Goal: Information Seeking & Learning: Learn about a topic

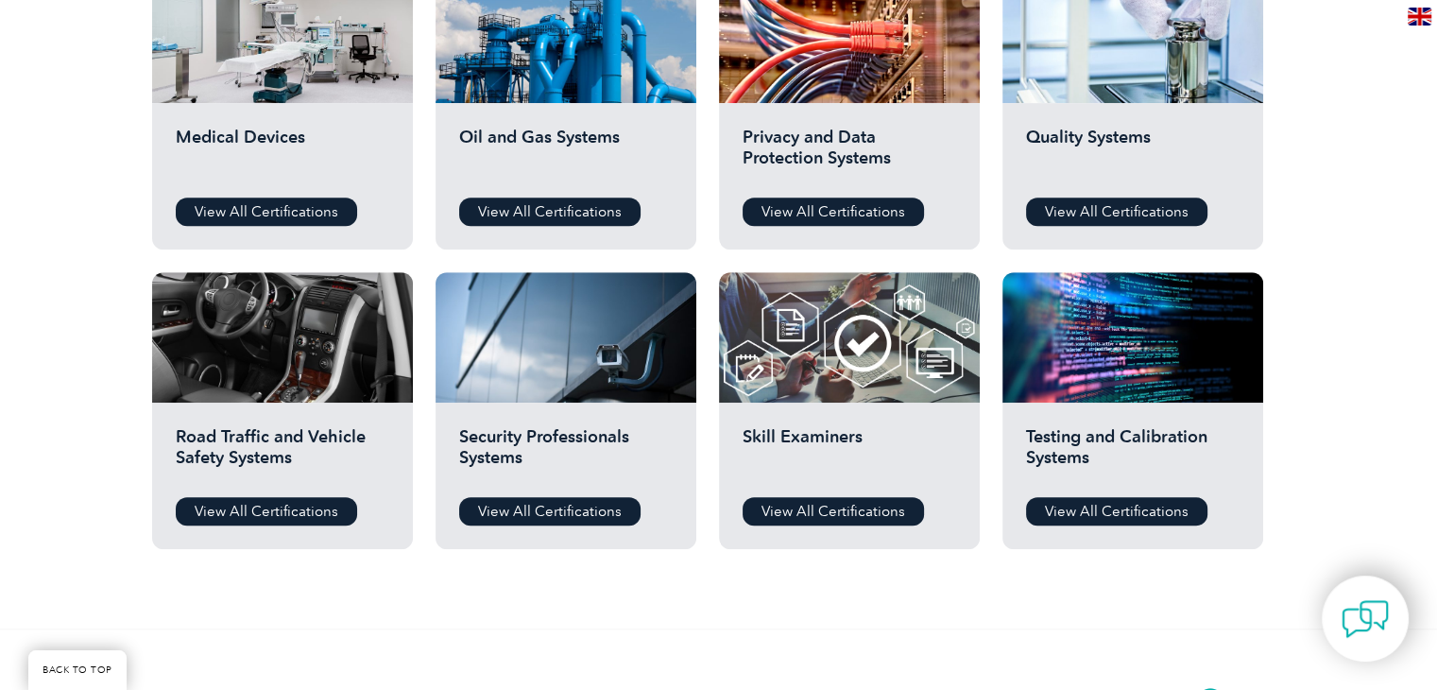
scroll to position [1358, 0]
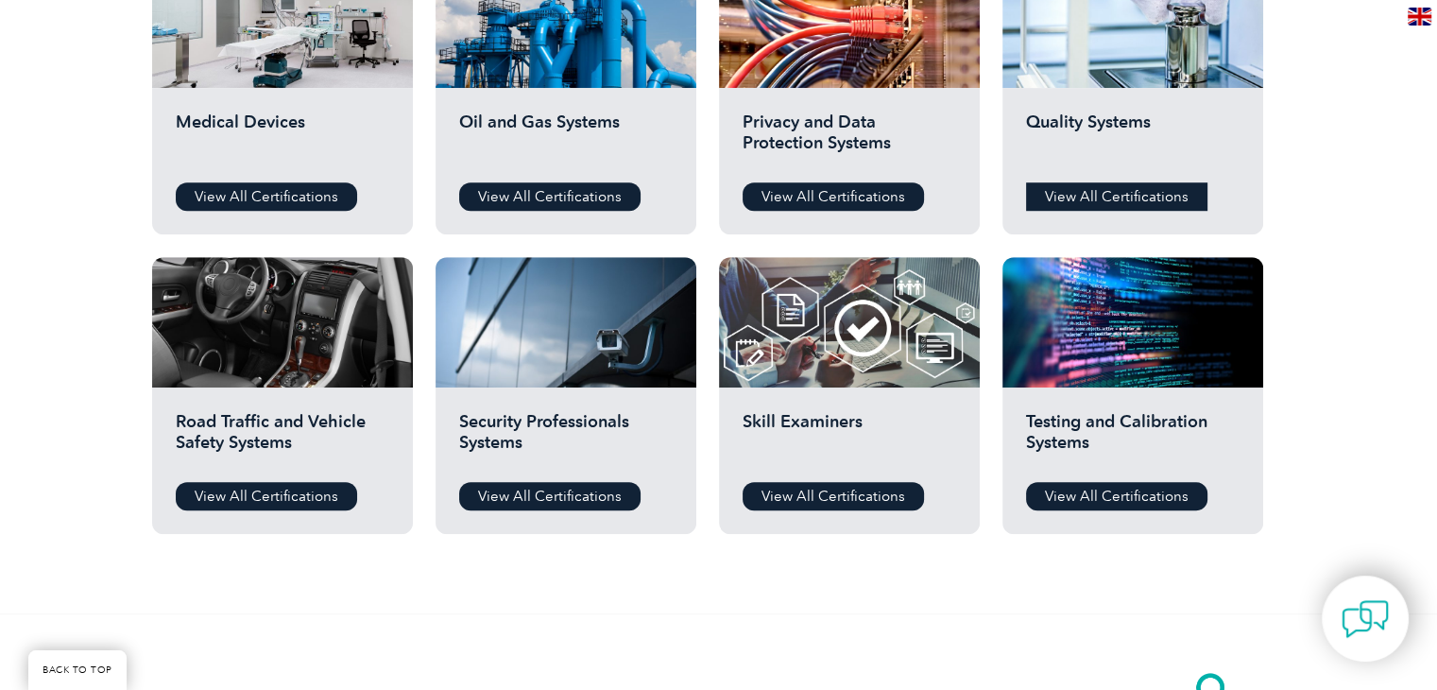
click at [1142, 197] on link "View All Certifications" at bounding box center [1116, 196] width 181 height 28
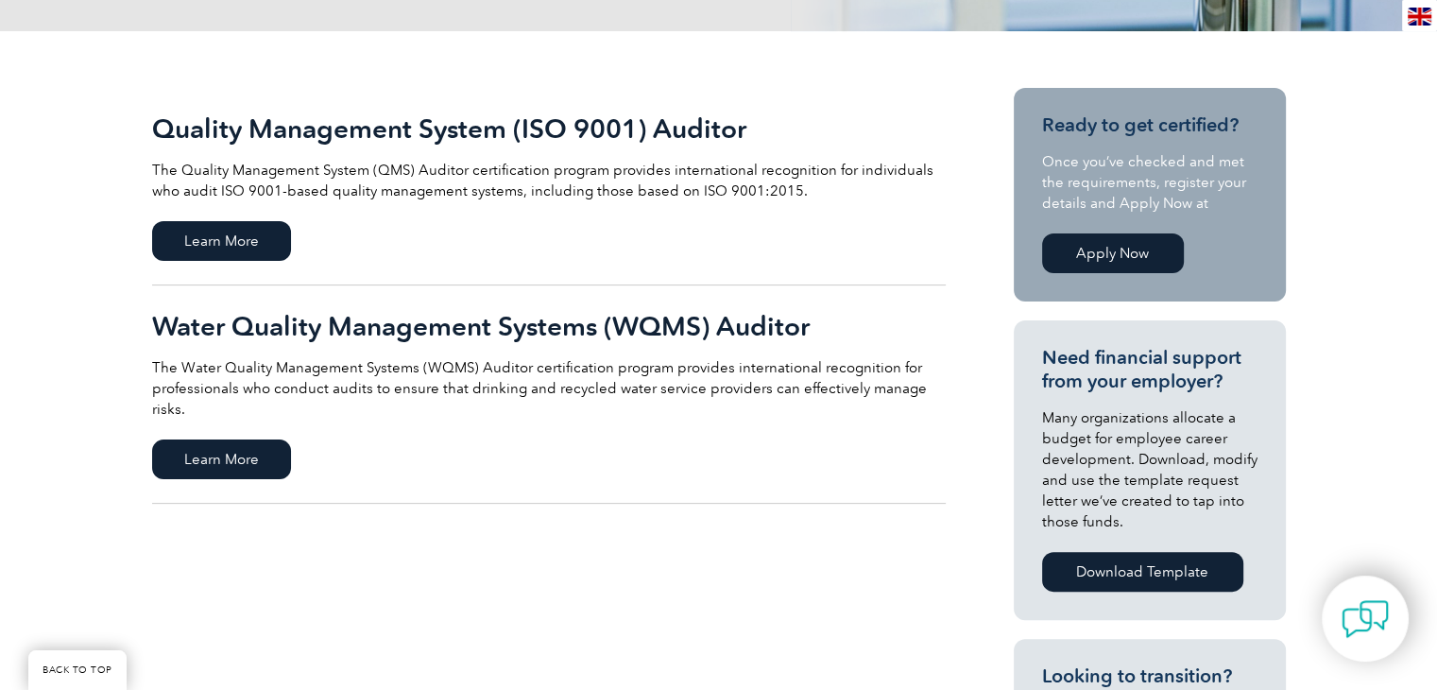
scroll to position [389, 0]
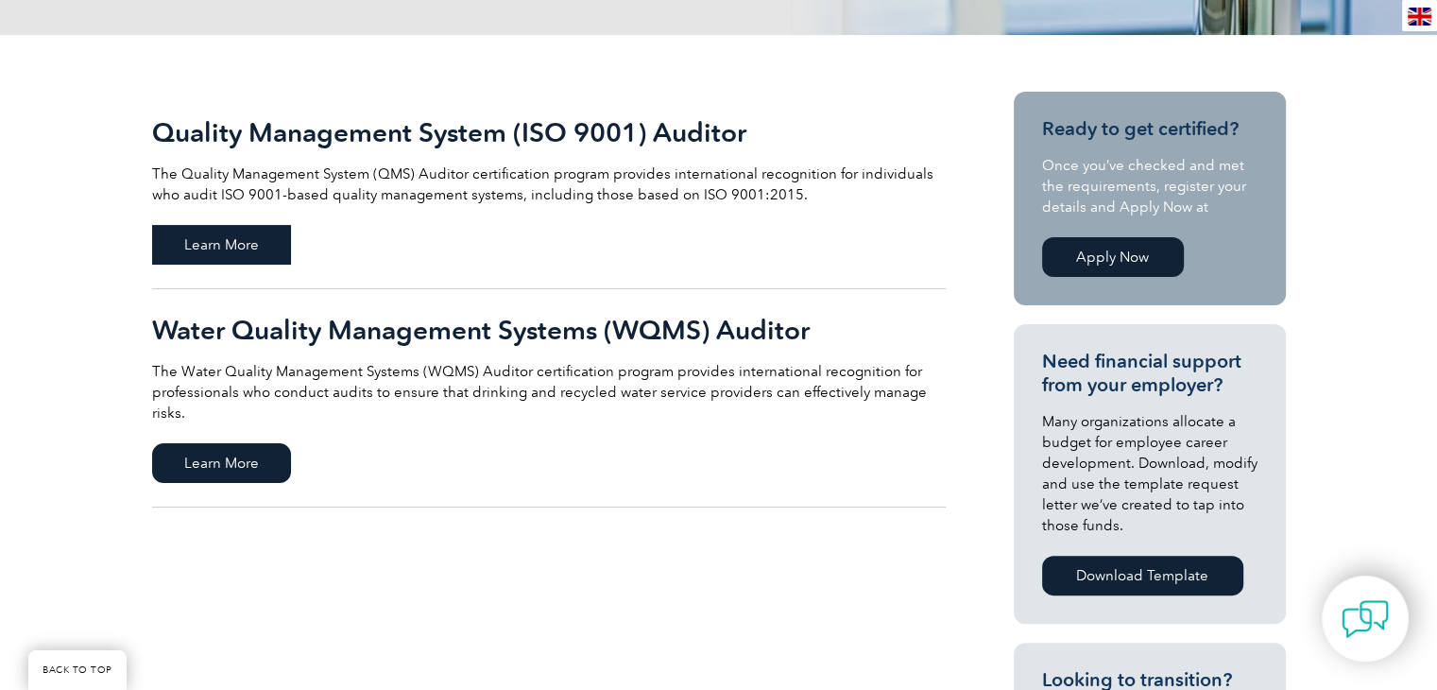
click at [237, 248] on span "Learn More" at bounding box center [221, 245] width 139 height 40
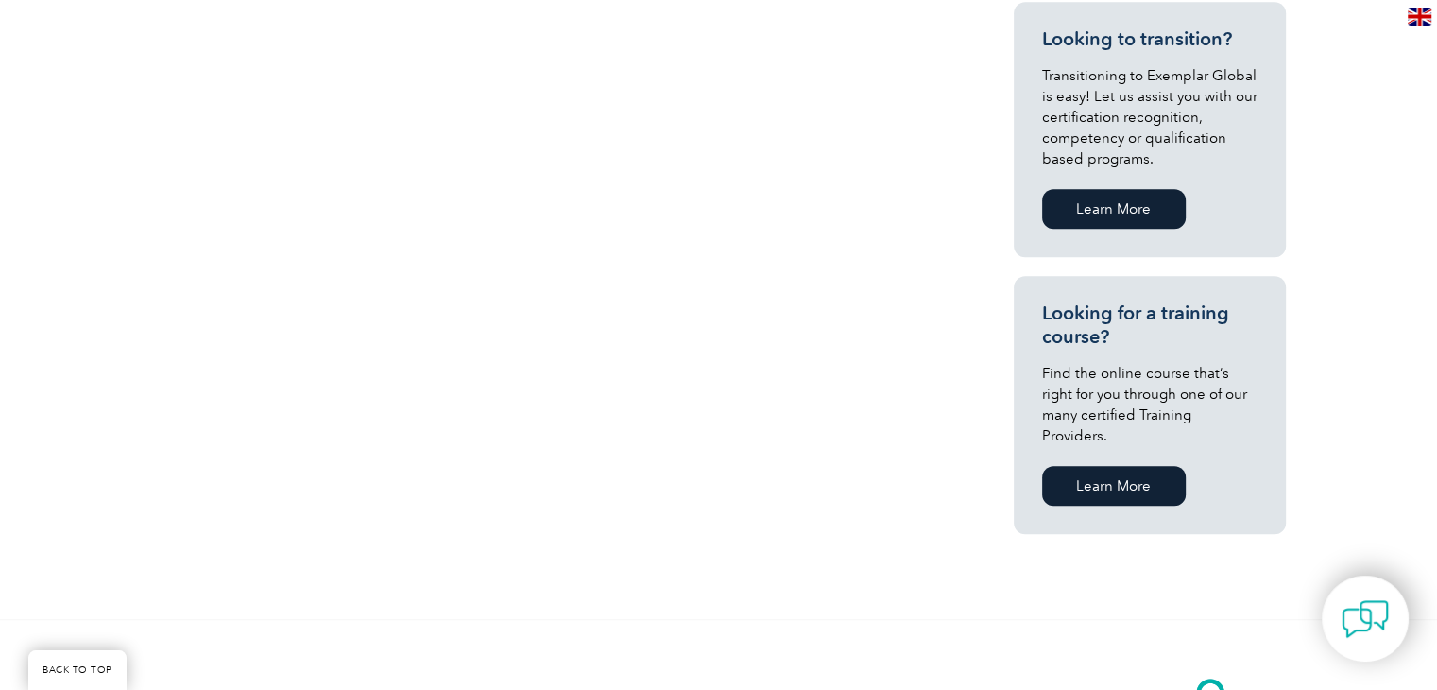
scroll to position [1063, 0]
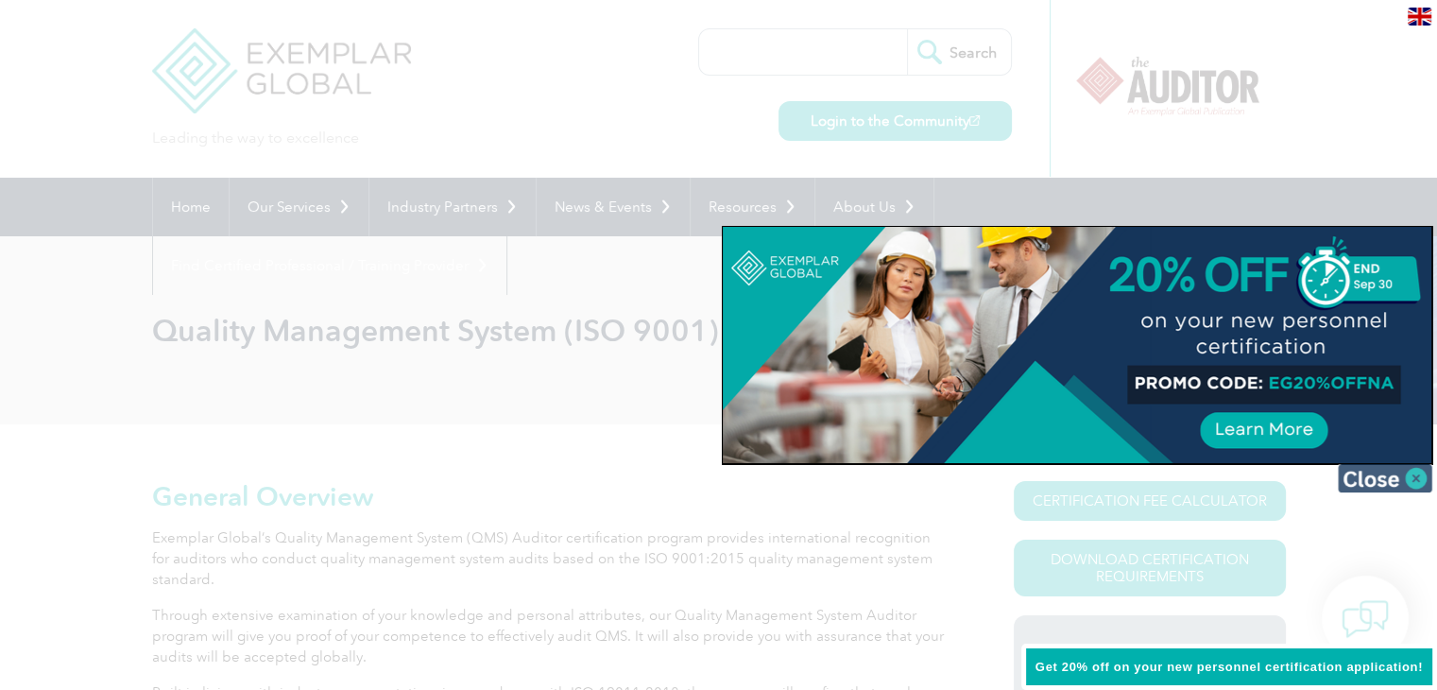
click at [1415, 483] on img at bounding box center [1385, 478] width 94 height 28
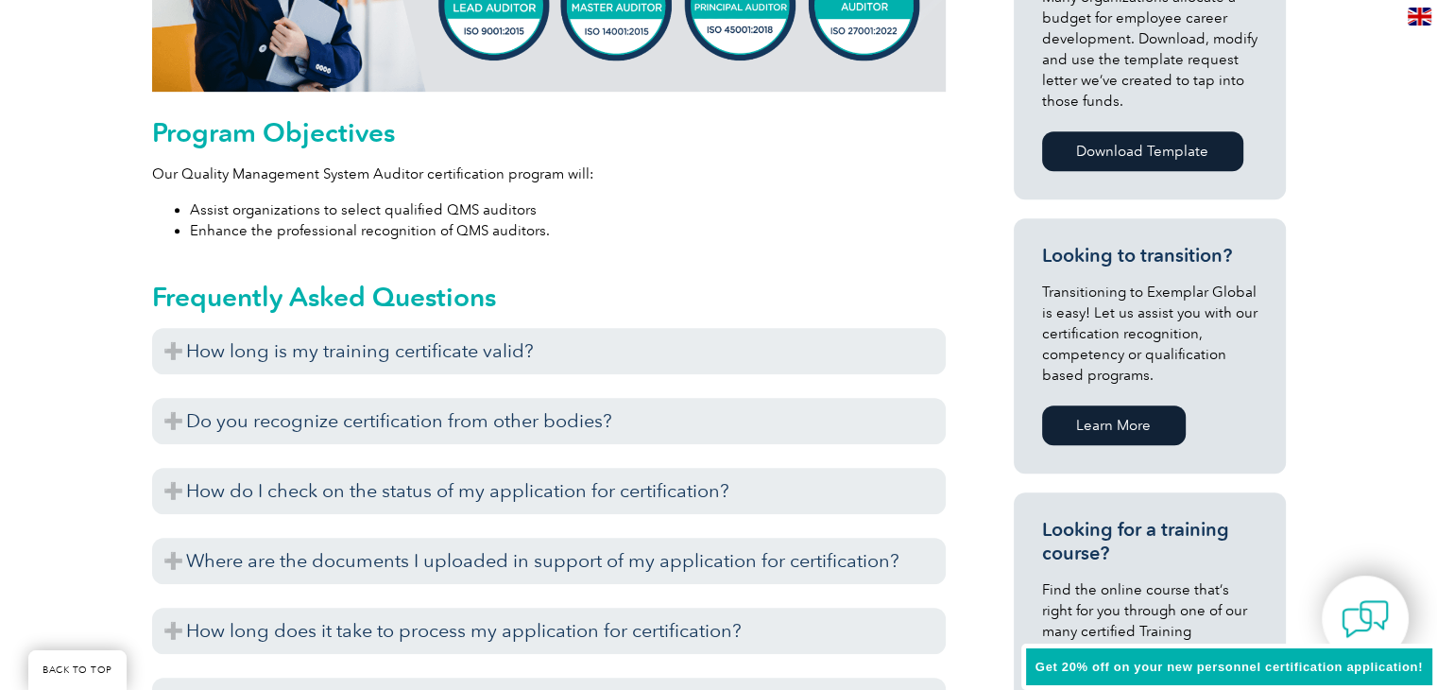
scroll to position [964, 0]
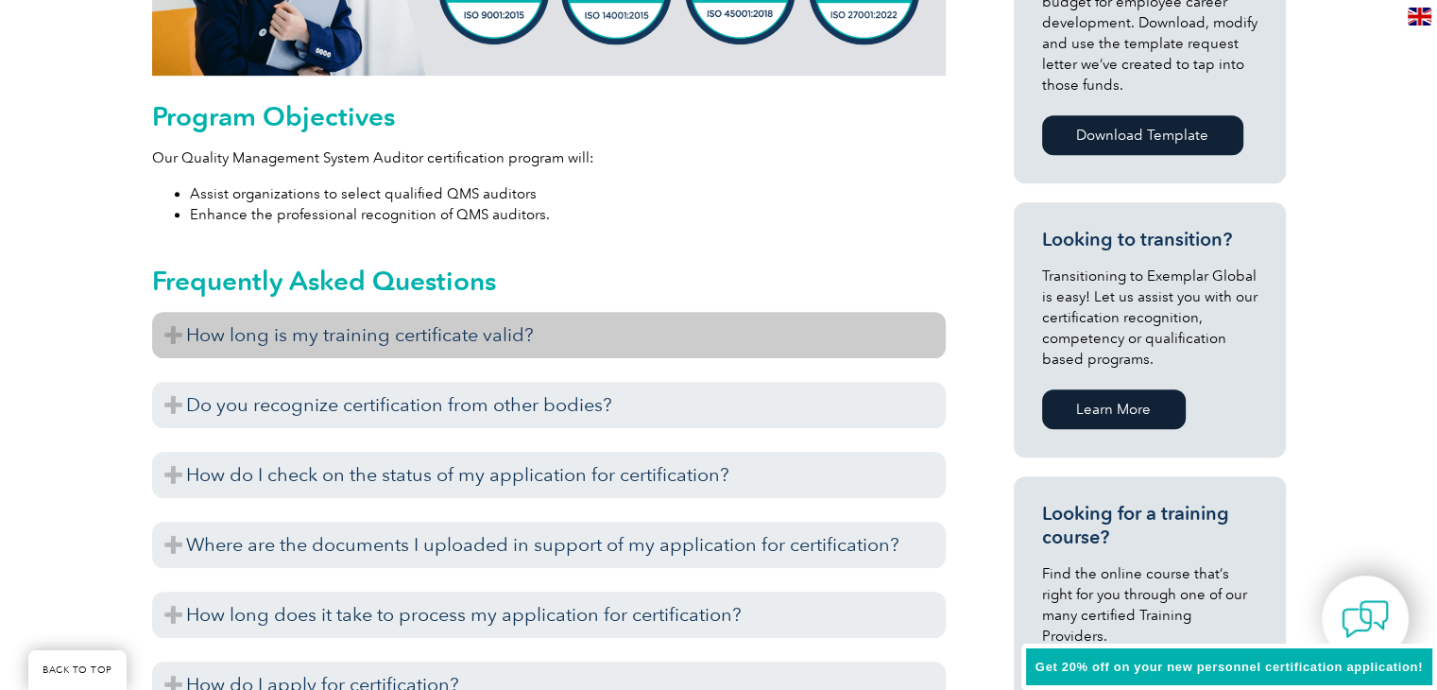
click at [171, 334] on h3 "How long is my training certificate valid?" at bounding box center [549, 335] width 794 height 46
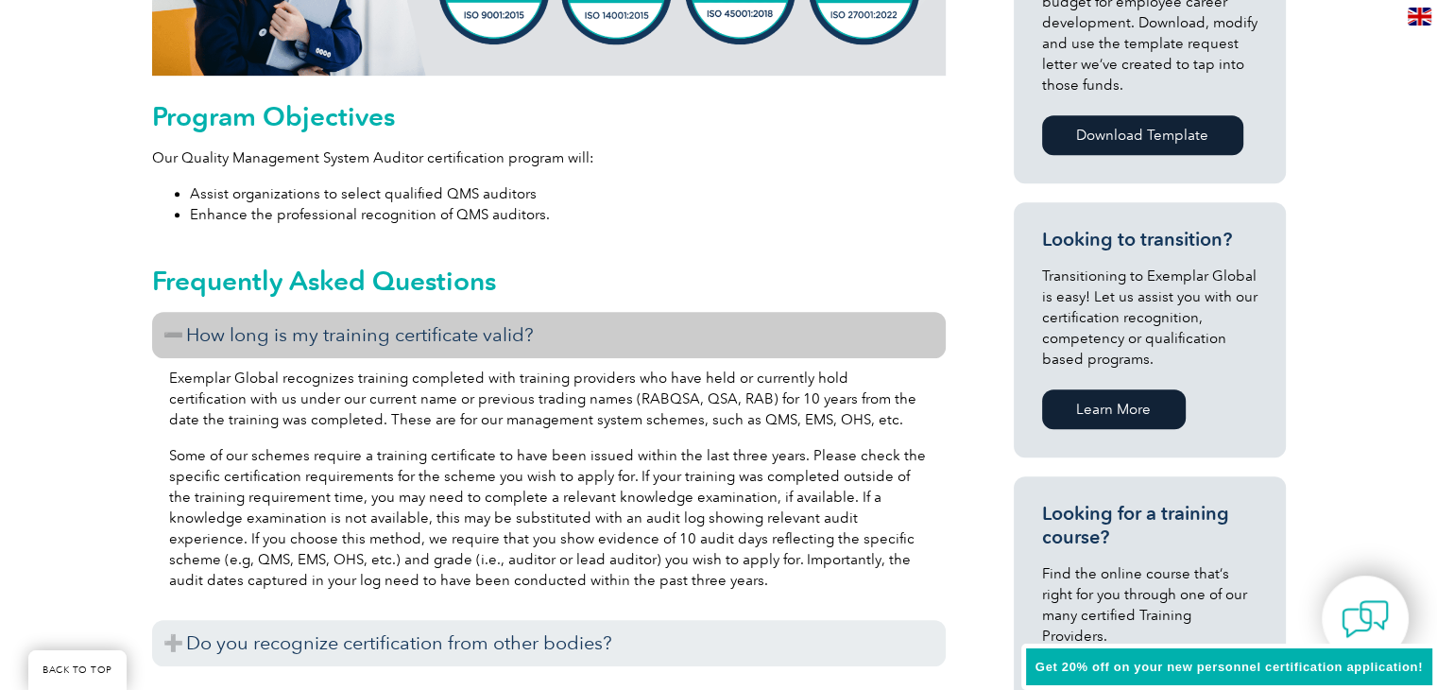
click at [171, 334] on h3 "How long is my training certificate valid?" at bounding box center [549, 335] width 794 height 46
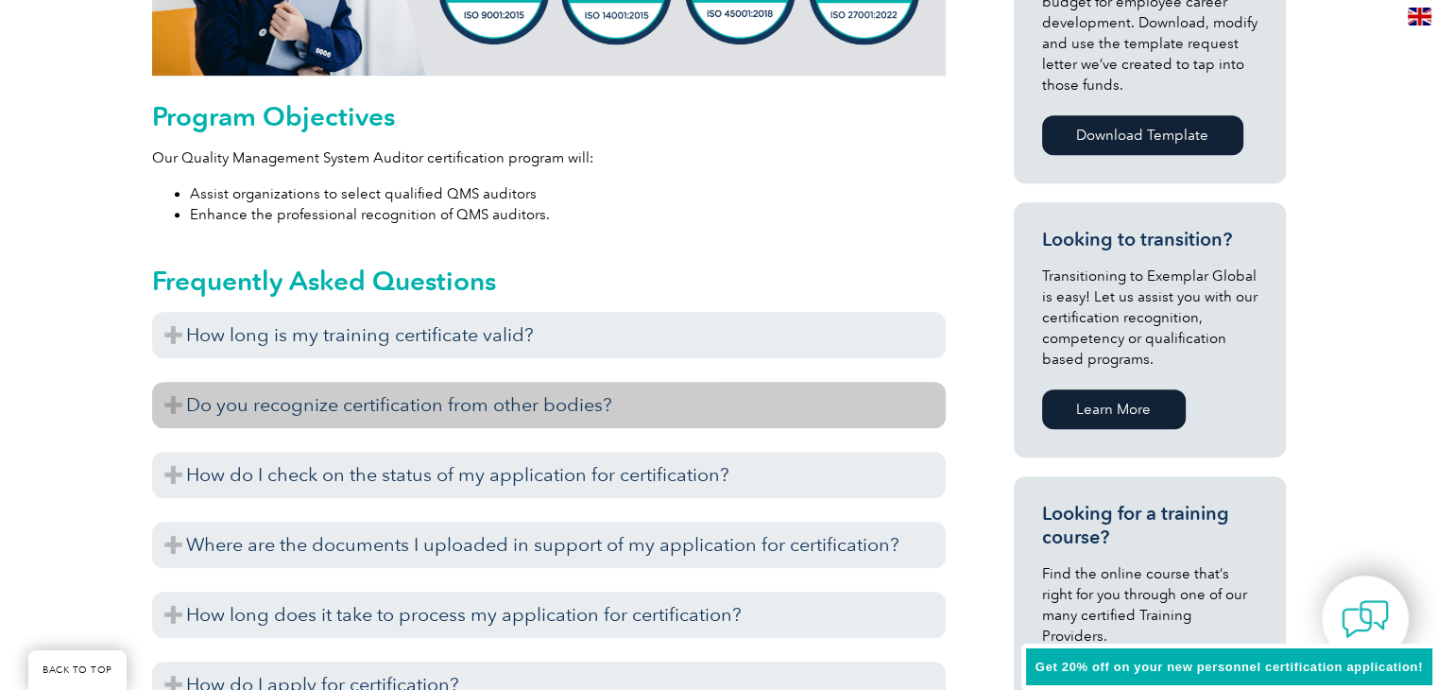
click at [165, 402] on h3 "Do you recognize certification from other bodies?" at bounding box center [549, 405] width 794 height 46
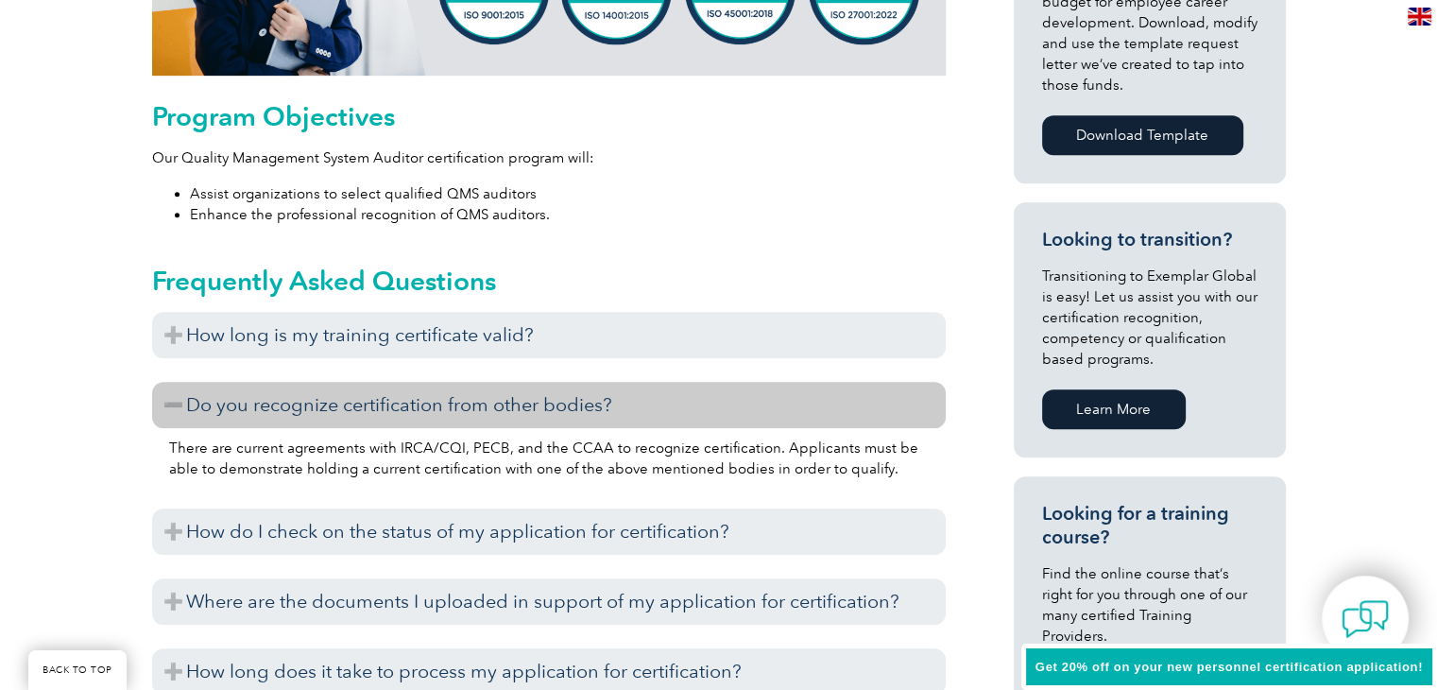
click at [165, 402] on h3 "Do you recognize certification from other bodies?" at bounding box center [549, 405] width 794 height 46
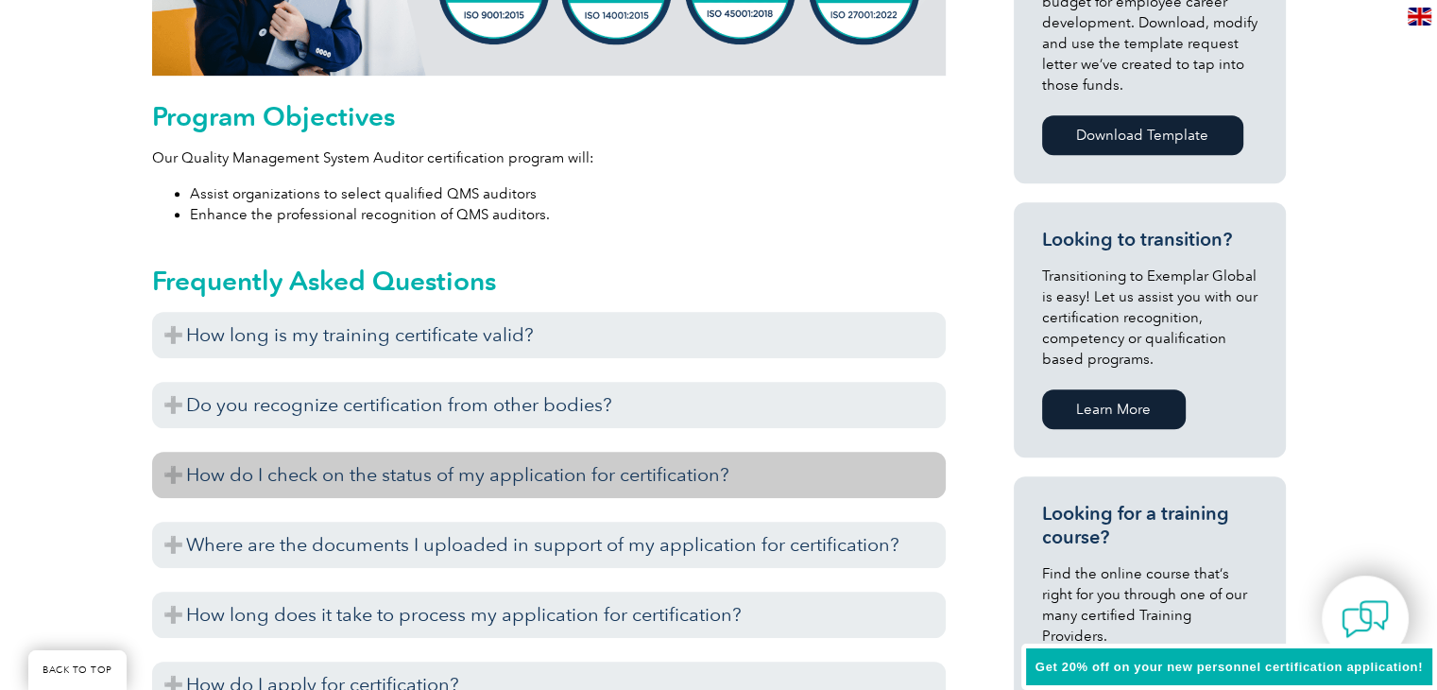
click at [170, 472] on h3 "How do I check on the status of my application for certification?" at bounding box center [549, 475] width 794 height 46
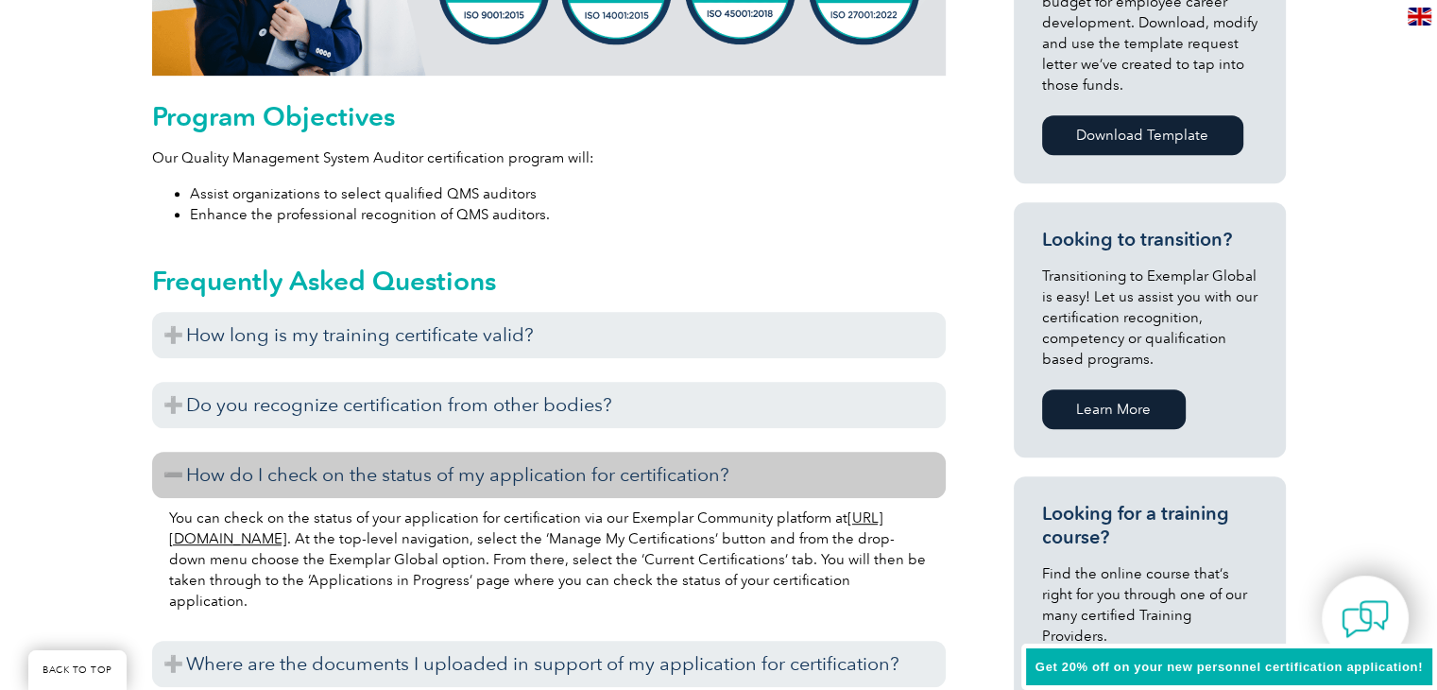
click at [170, 472] on h3 "How do I check on the status of my application for certification?" at bounding box center [549, 475] width 794 height 46
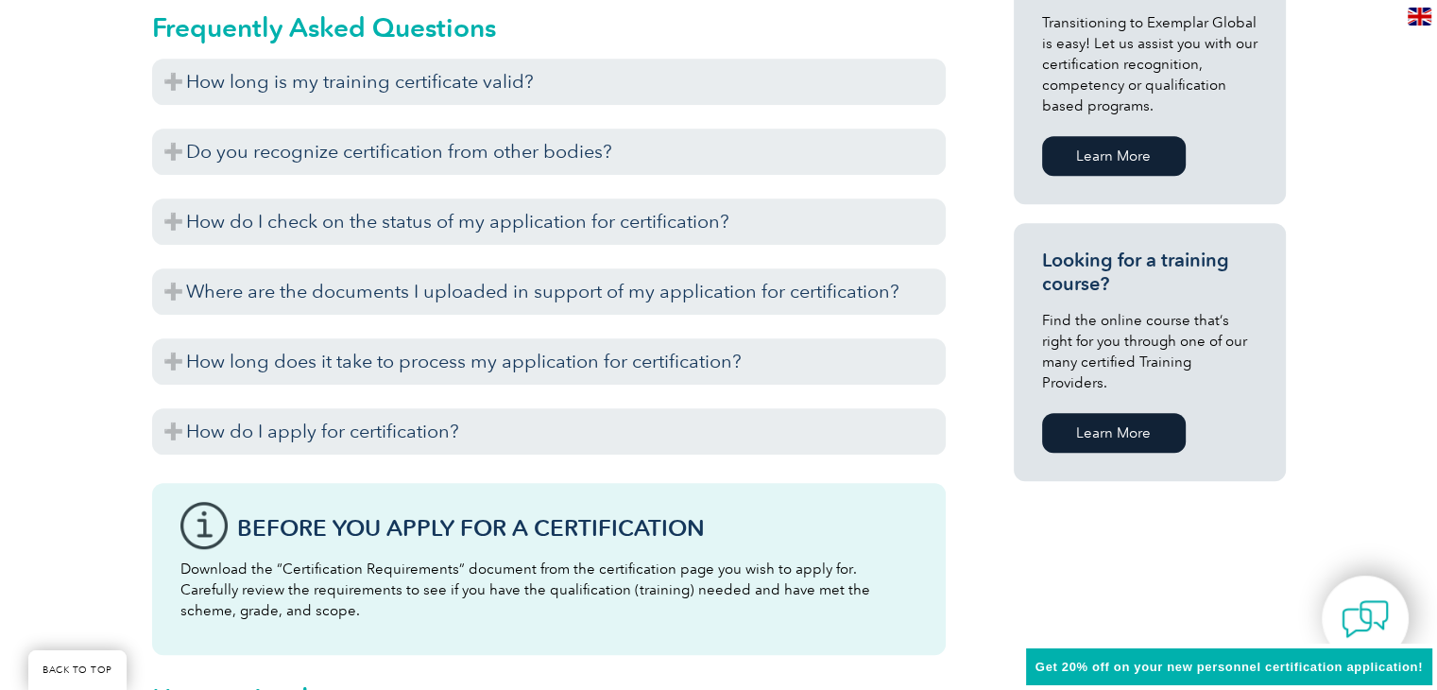
scroll to position [1249, 0]
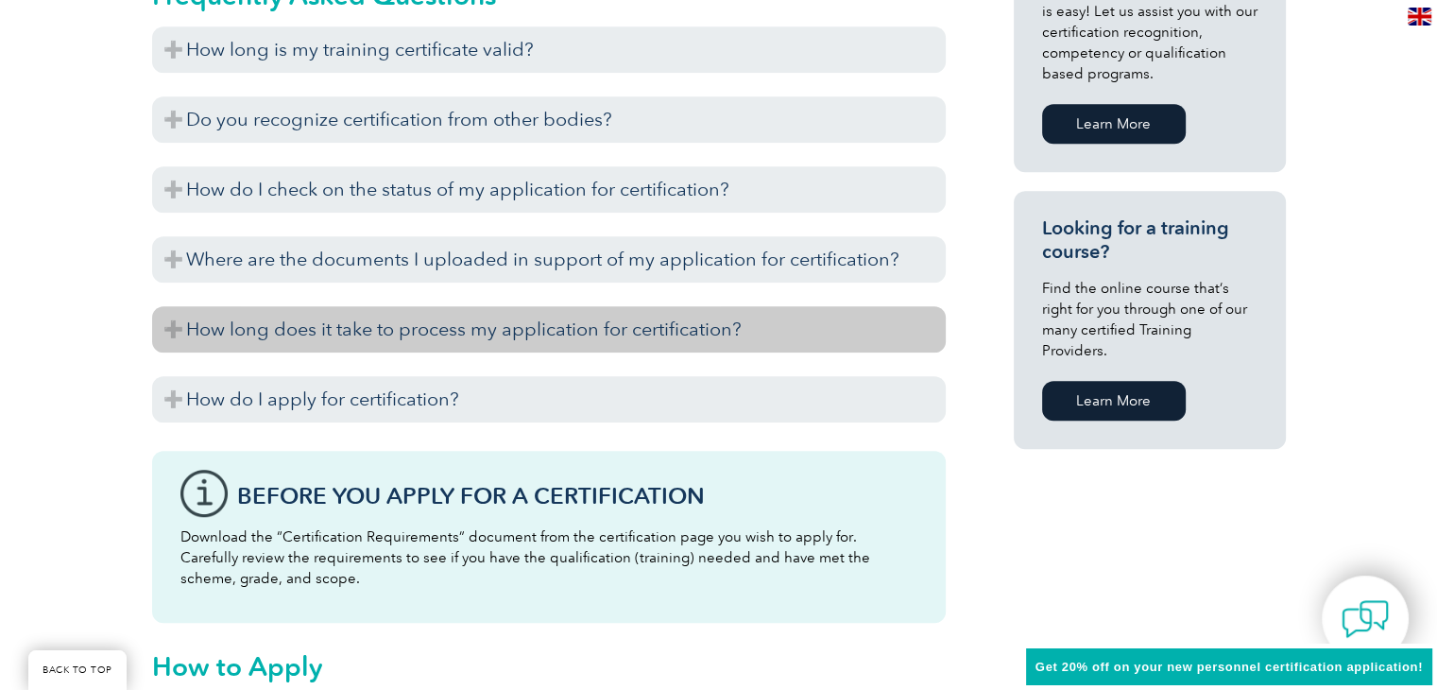
click at [162, 323] on h3 "How long does it take to process my application for certification?" at bounding box center [549, 329] width 794 height 46
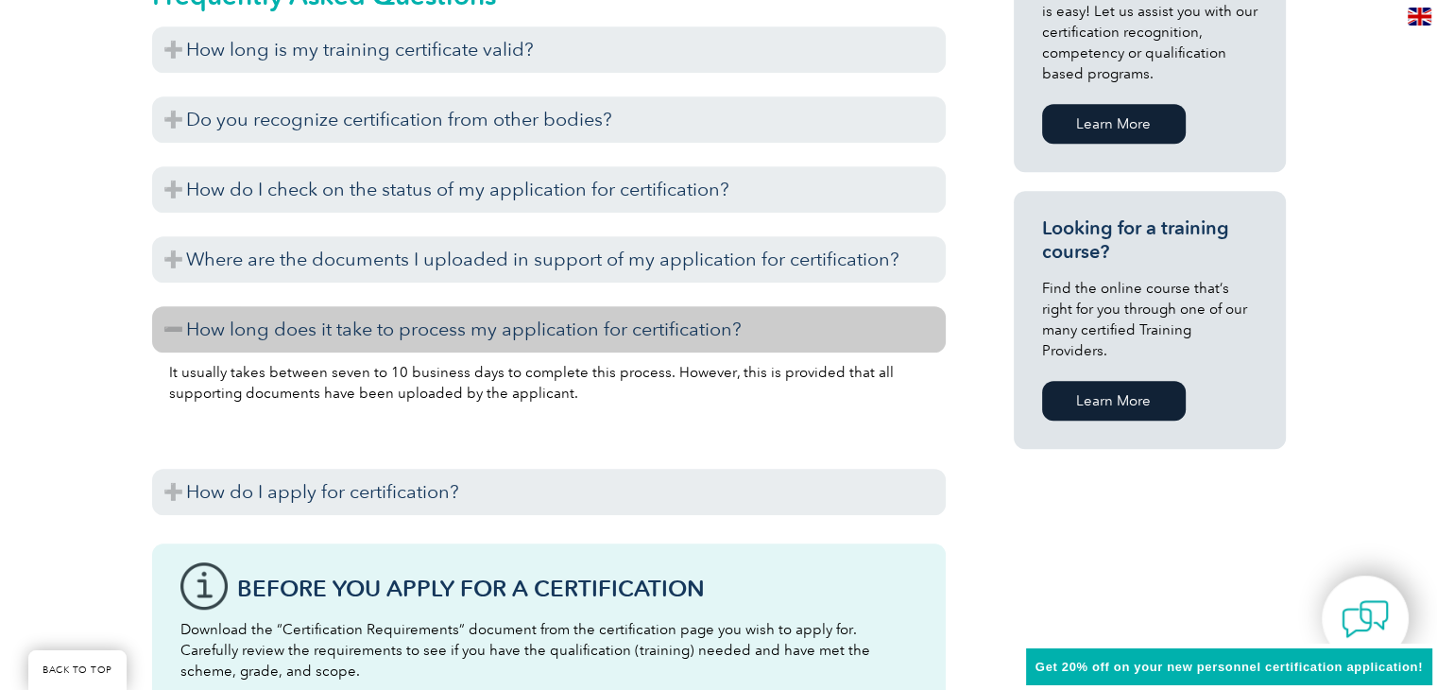
click at [162, 323] on h3 "How long does it take to process my application for certification?" at bounding box center [549, 329] width 794 height 46
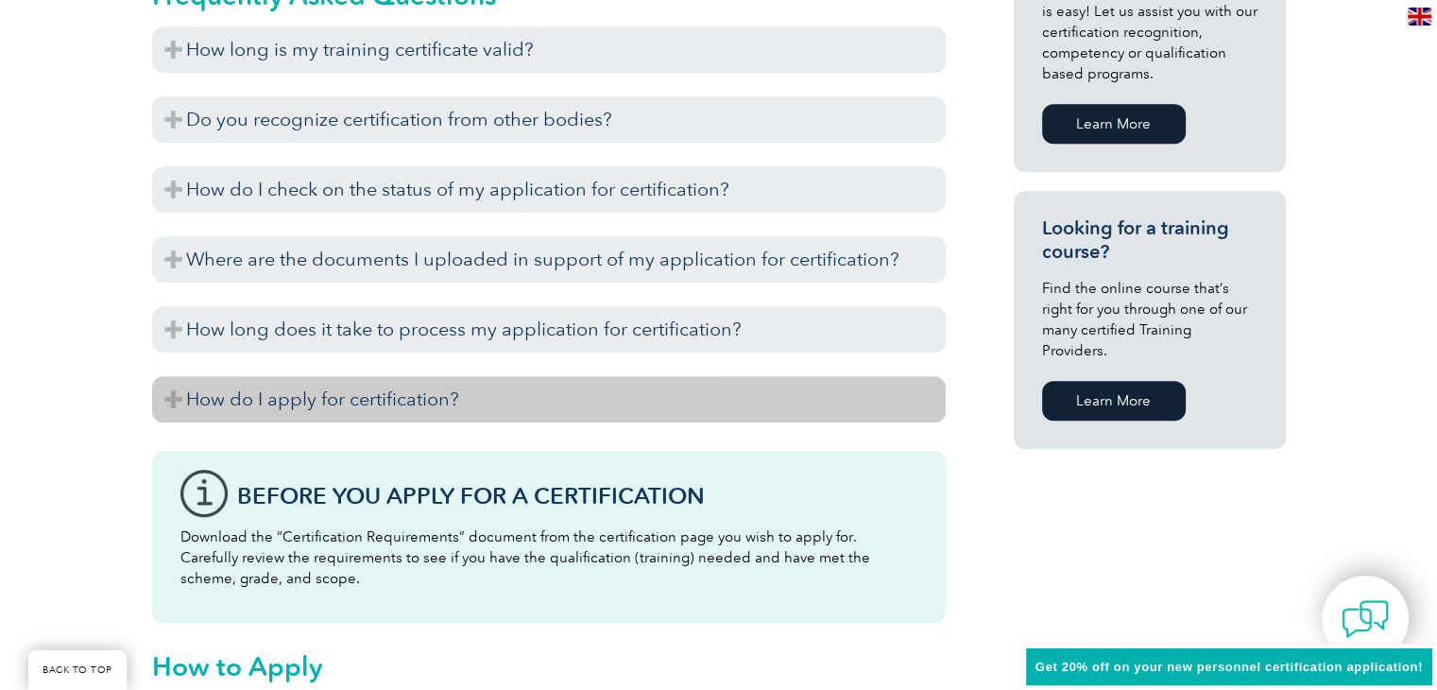
click at [164, 394] on h3 "How do I apply for certification?" at bounding box center [549, 399] width 794 height 46
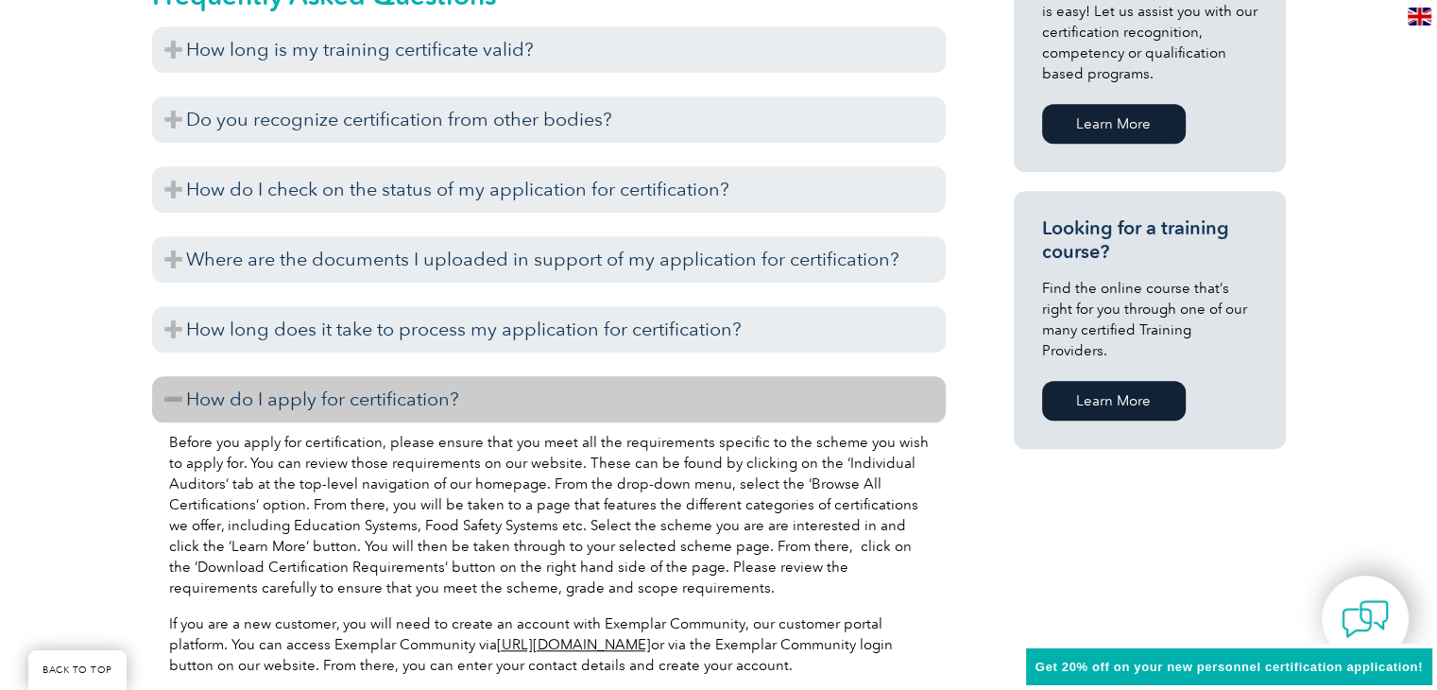
click at [164, 394] on h3 "How do I apply for certification?" at bounding box center [549, 399] width 794 height 46
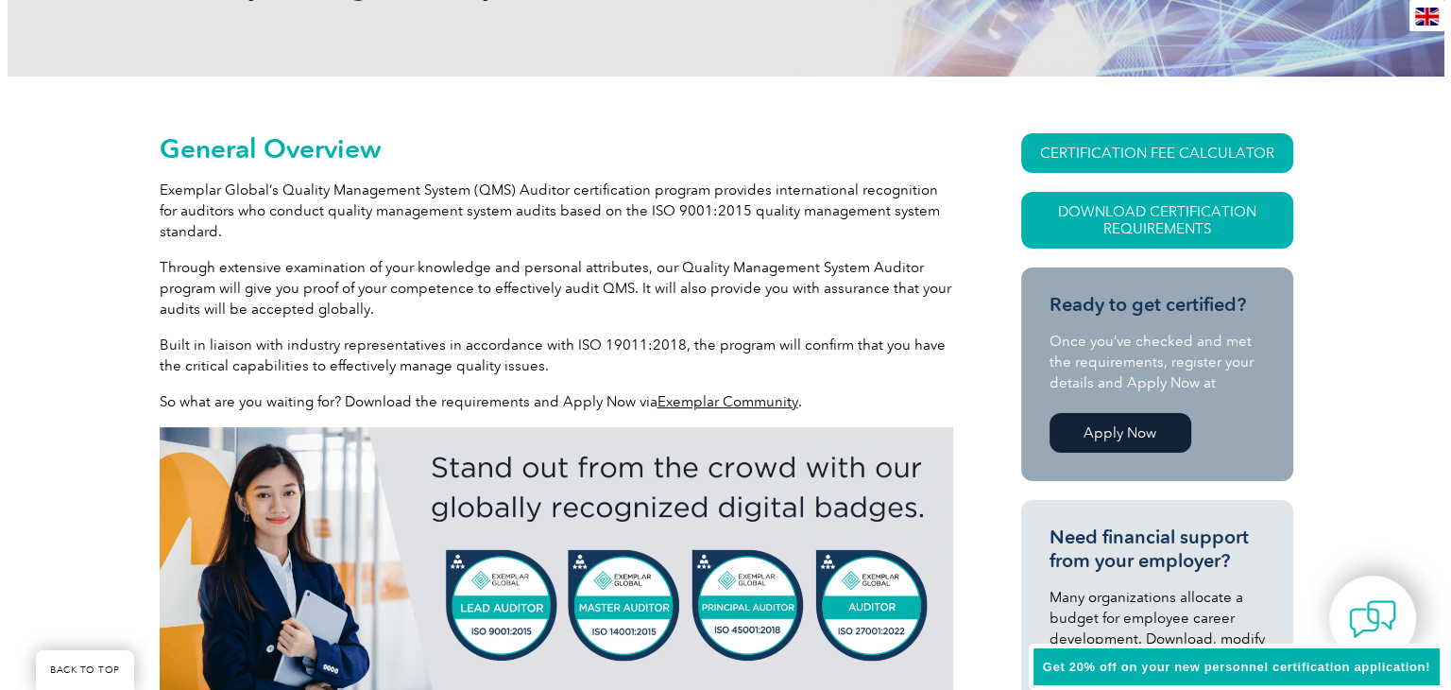
scroll to position [340, 0]
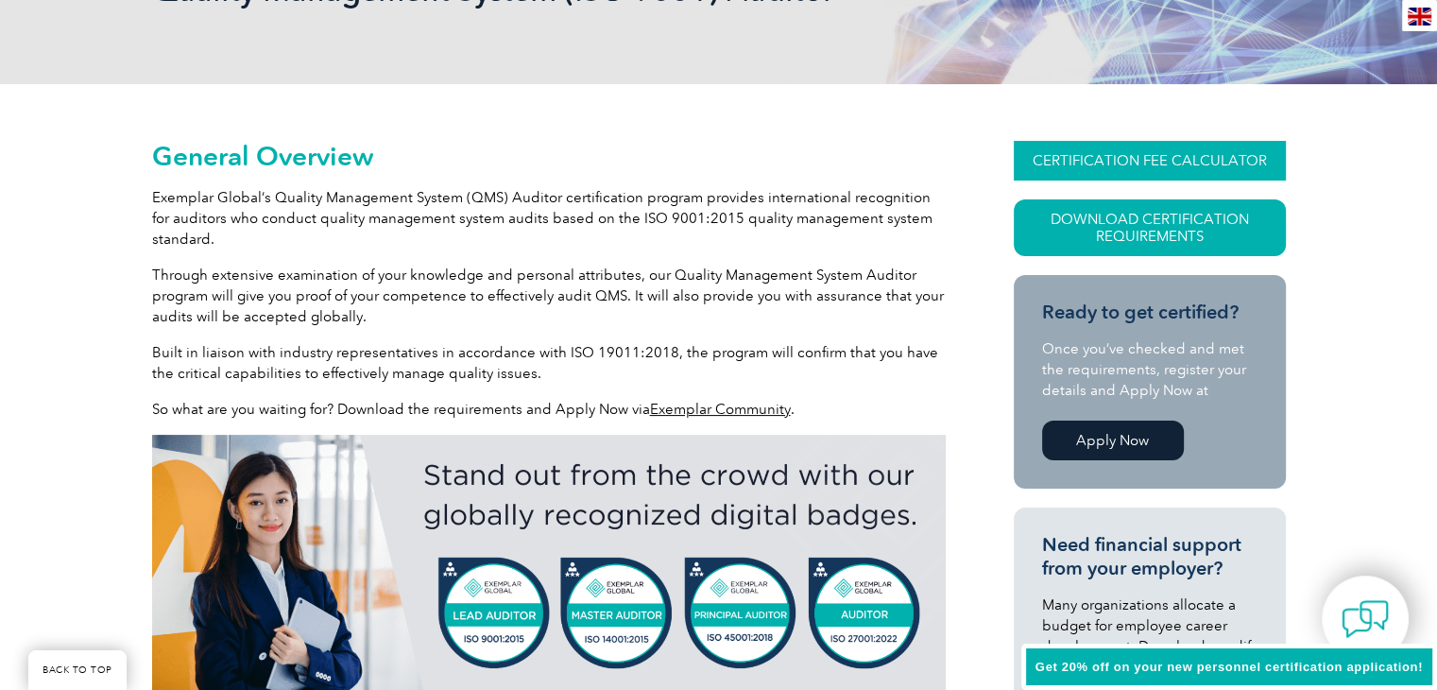
click at [1173, 161] on link "CERTIFICATION FEE CALCULATOR" at bounding box center [1150, 161] width 272 height 40
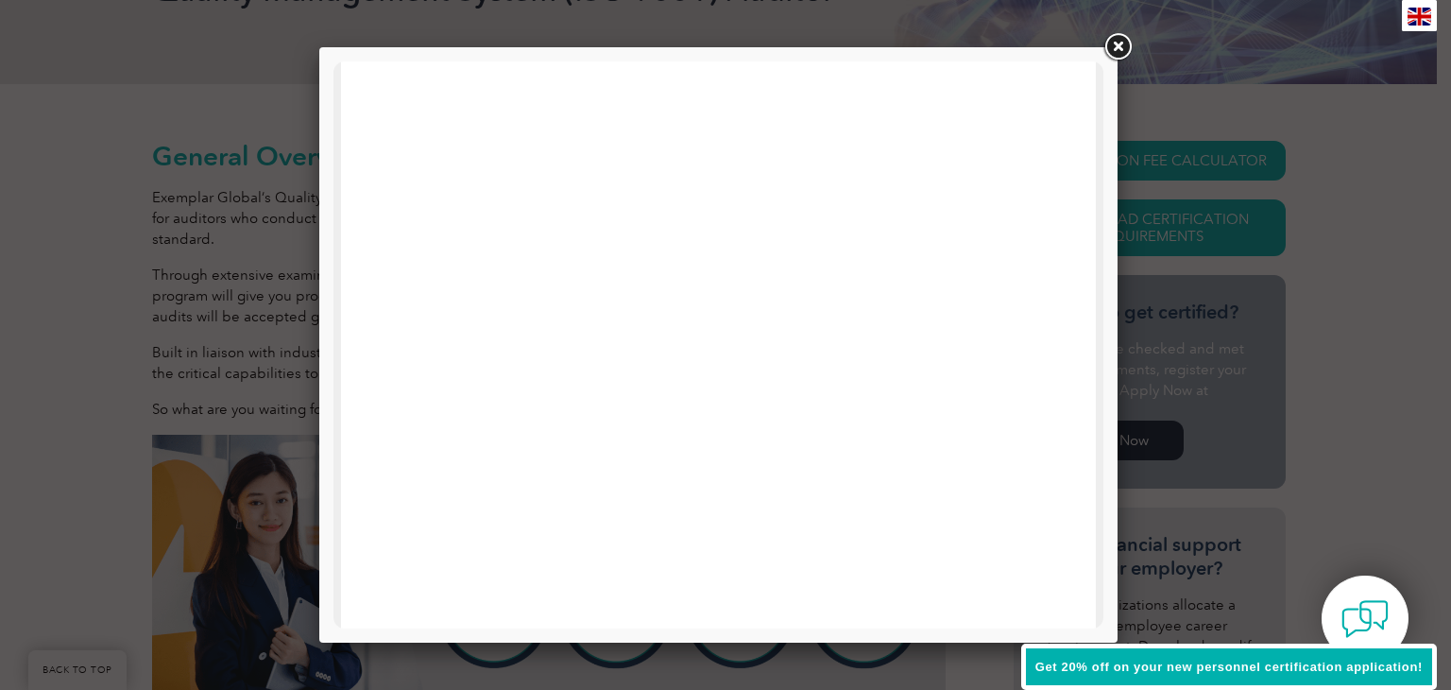
scroll to position [141, 0]
drag, startPoint x: 1100, startPoint y: 250, endPoint x: 1437, endPoint y: 367, distance: 356.7
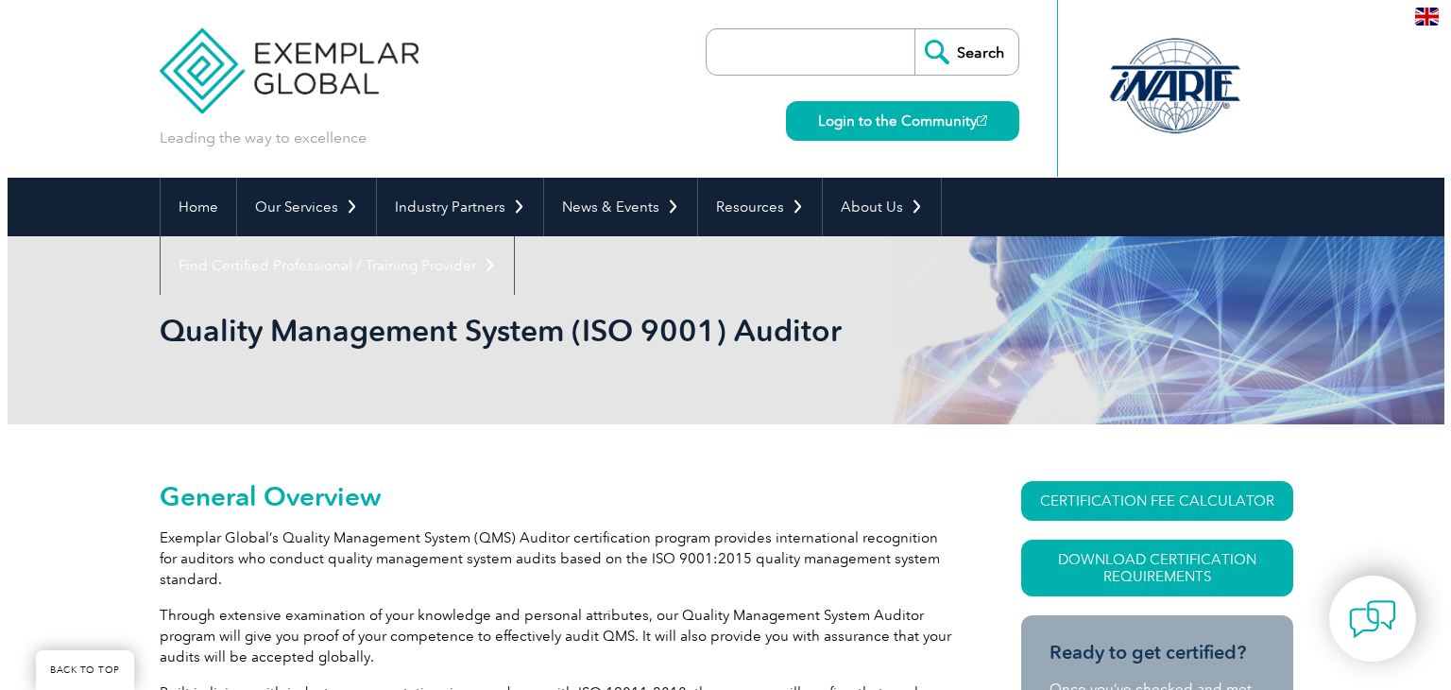
scroll to position [321, 0]
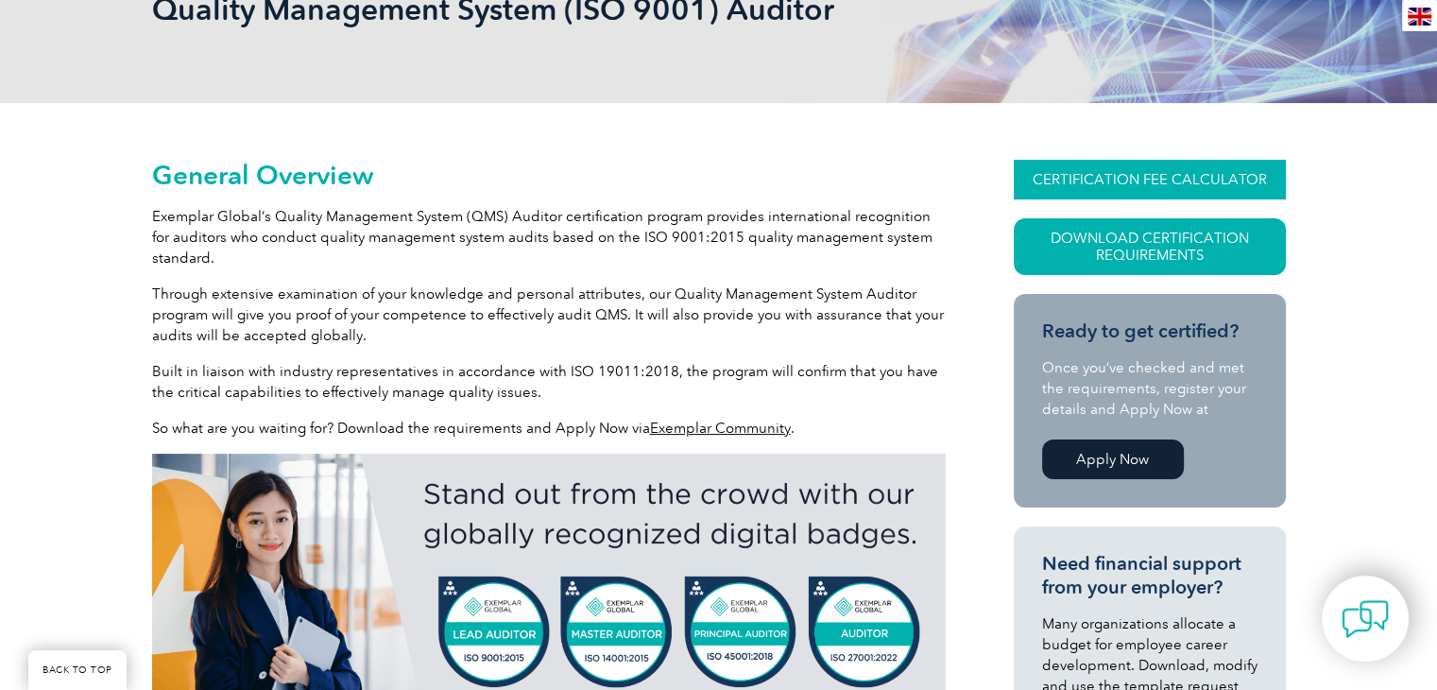
click at [1183, 178] on link "CERTIFICATION FEE CALCULATOR" at bounding box center [1150, 180] width 272 height 40
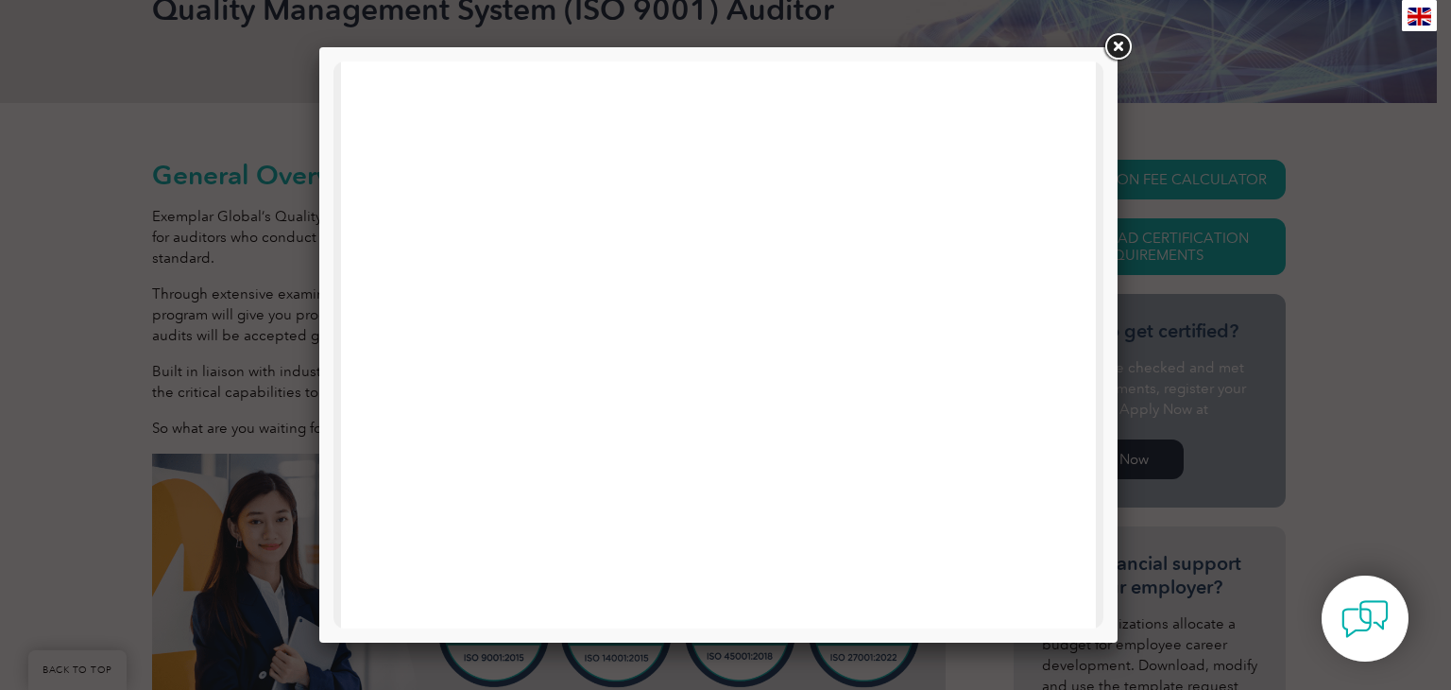
scroll to position [0, 0]
drag, startPoint x: 1085, startPoint y: 231, endPoint x: 1087, endPoint y: 329, distance: 97.3
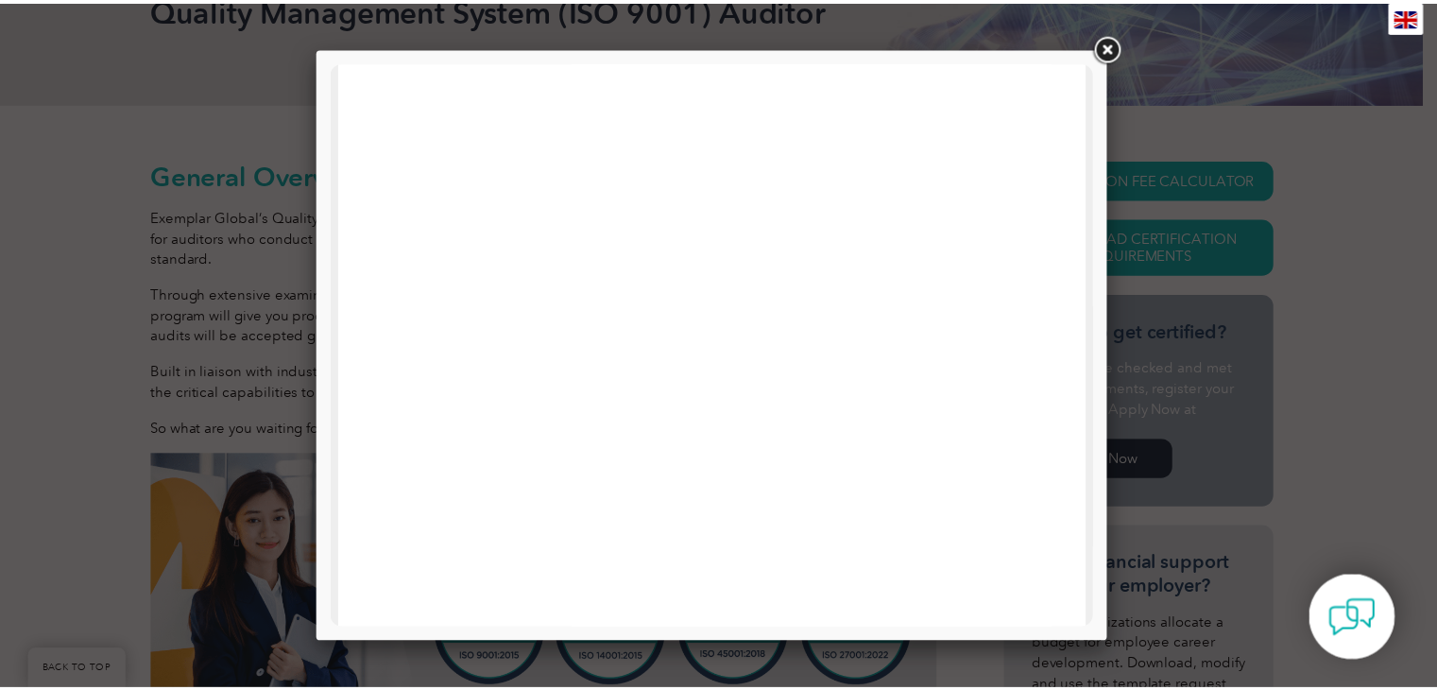
scroll to position [246, 0]
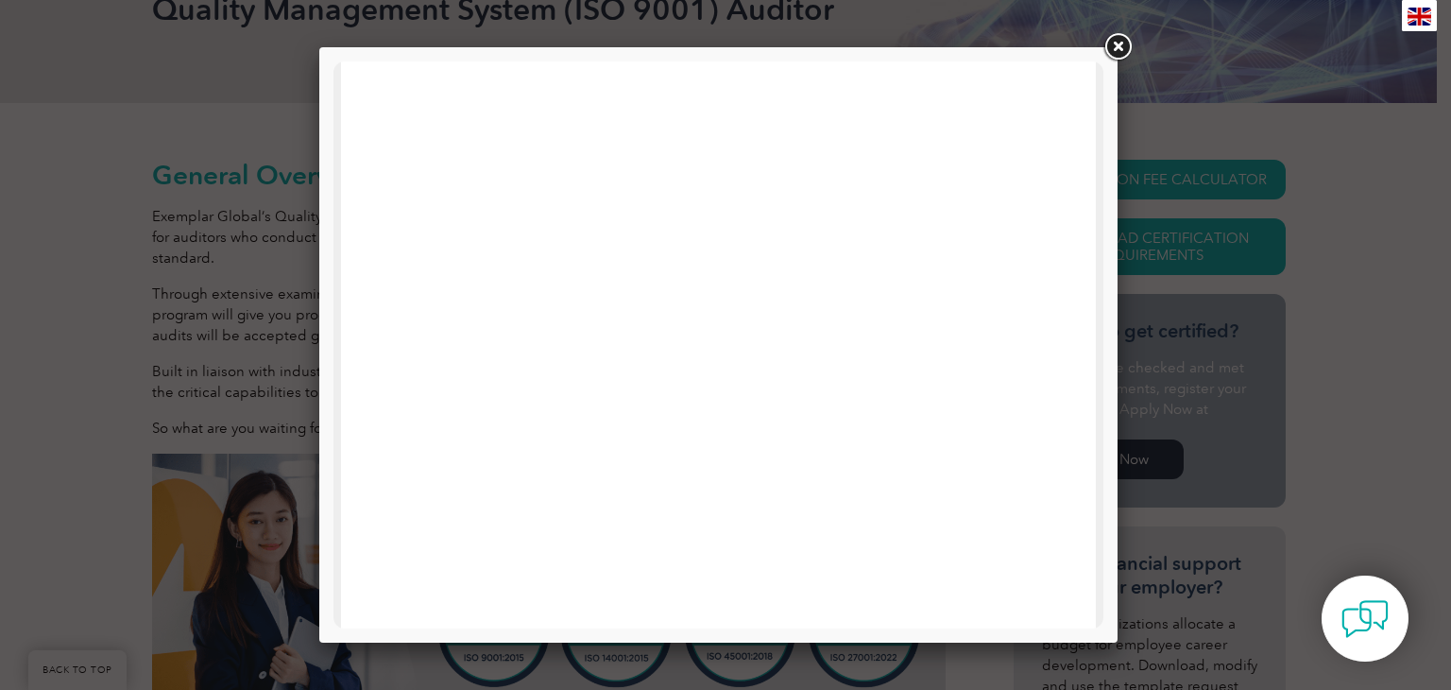
click at [1118, 50] on link at bounding box center [1118, 47] width 34 height 34
